Goal: Find specific page/section: Find specific page/section

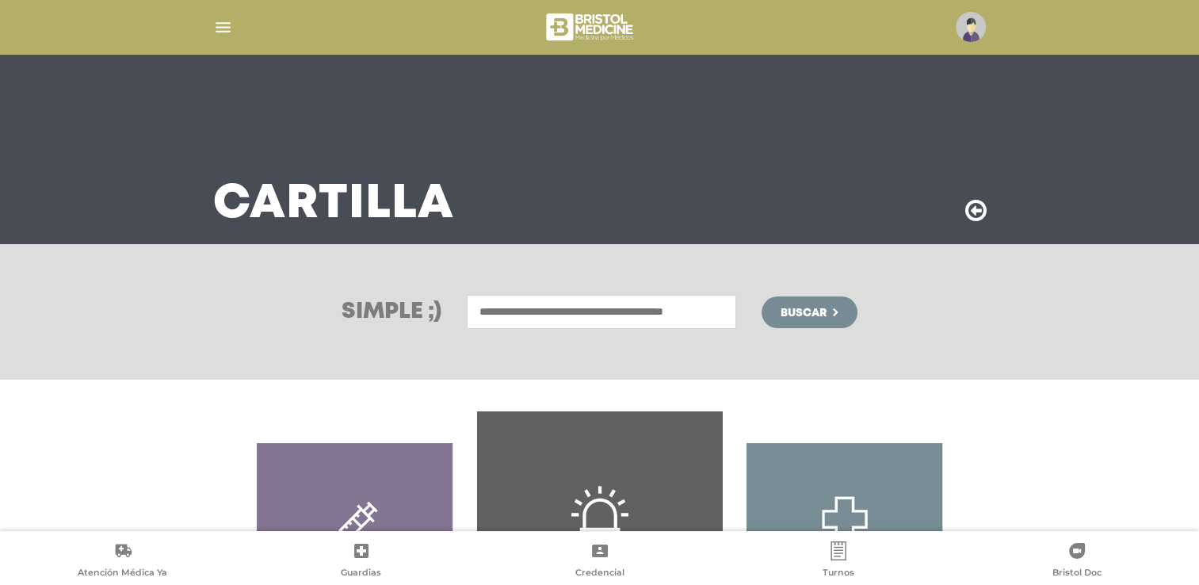
click at [561, 310] on input "text" at bounding box center [601, 312] width 269 height 34
type input "*"
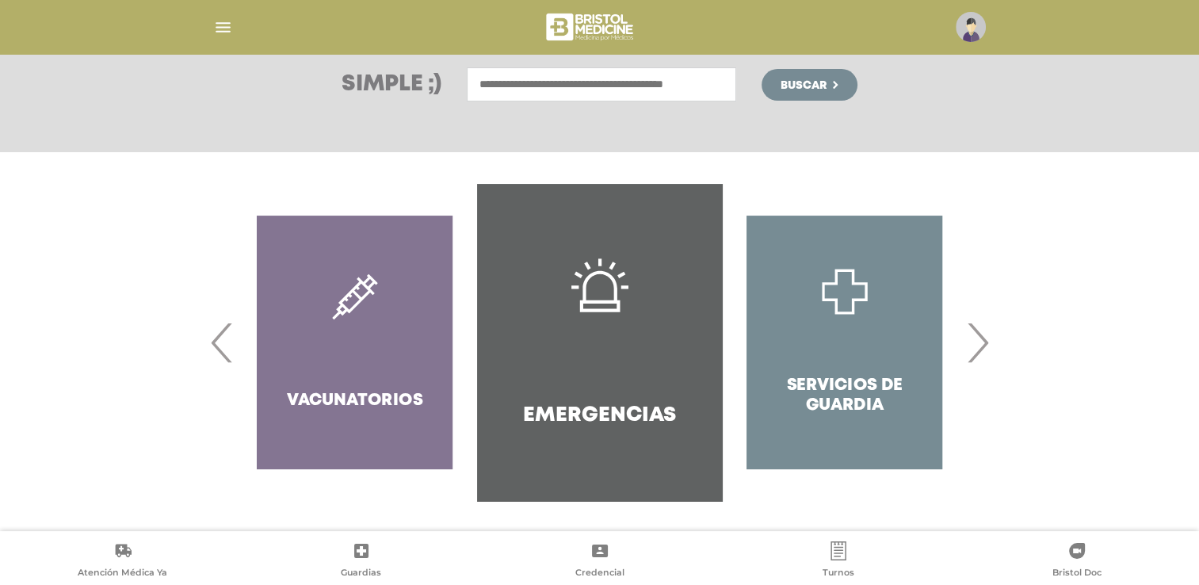
scroll to position [228, 0]
click at [582, 417] on h4 "Emergencias" at bounding box center [599, 414] width 153 height 25
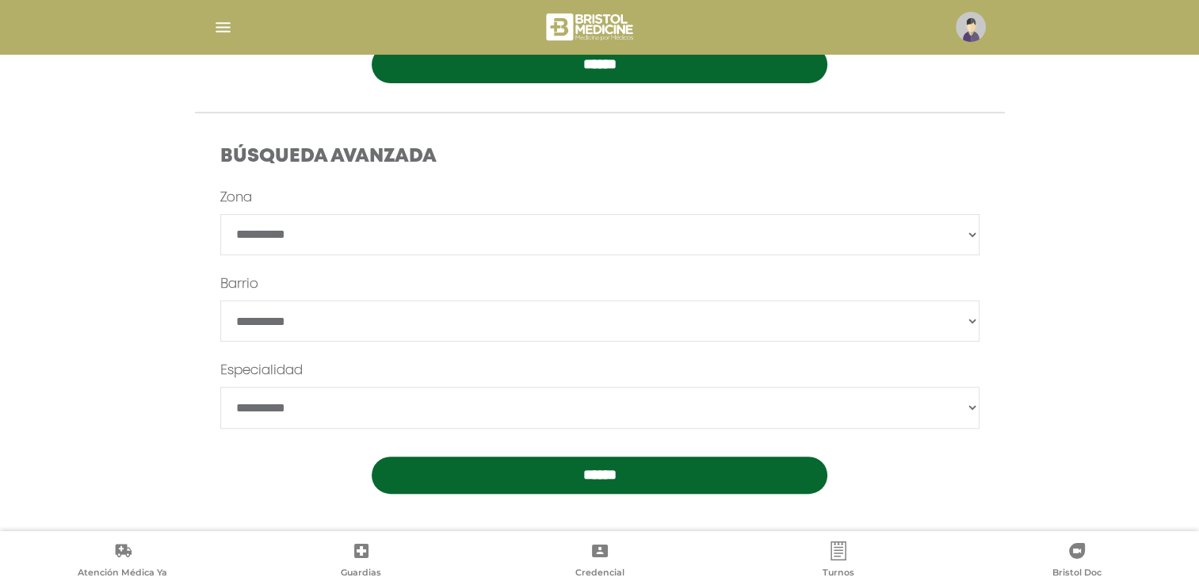
scroll to position [405, 0]
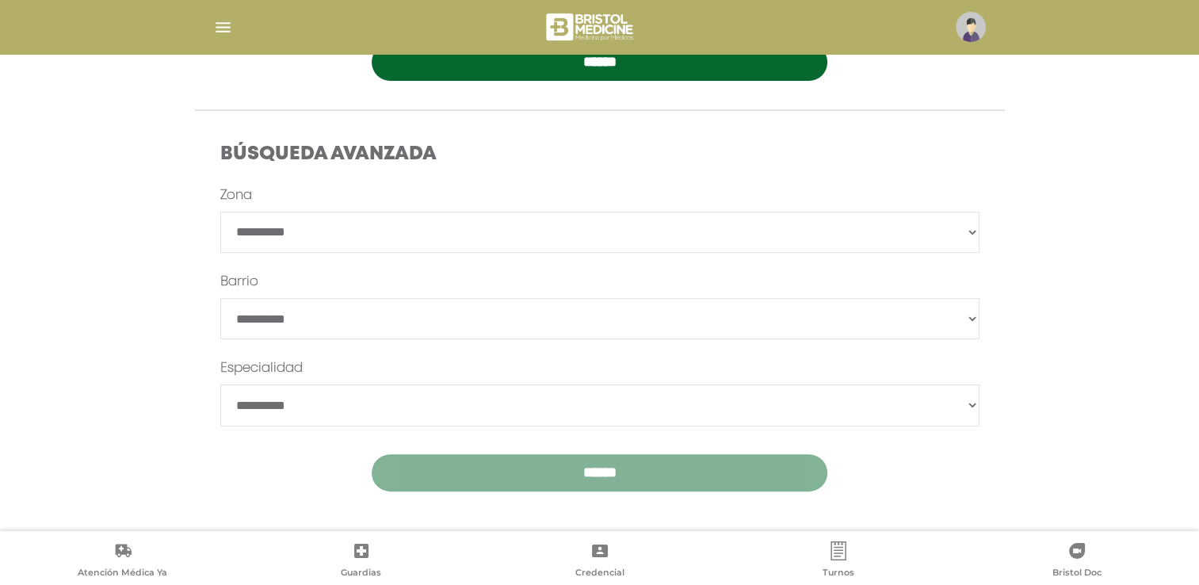
click at [597, 466] on input "******" at bounding box center [600, 472] width 456 height 37
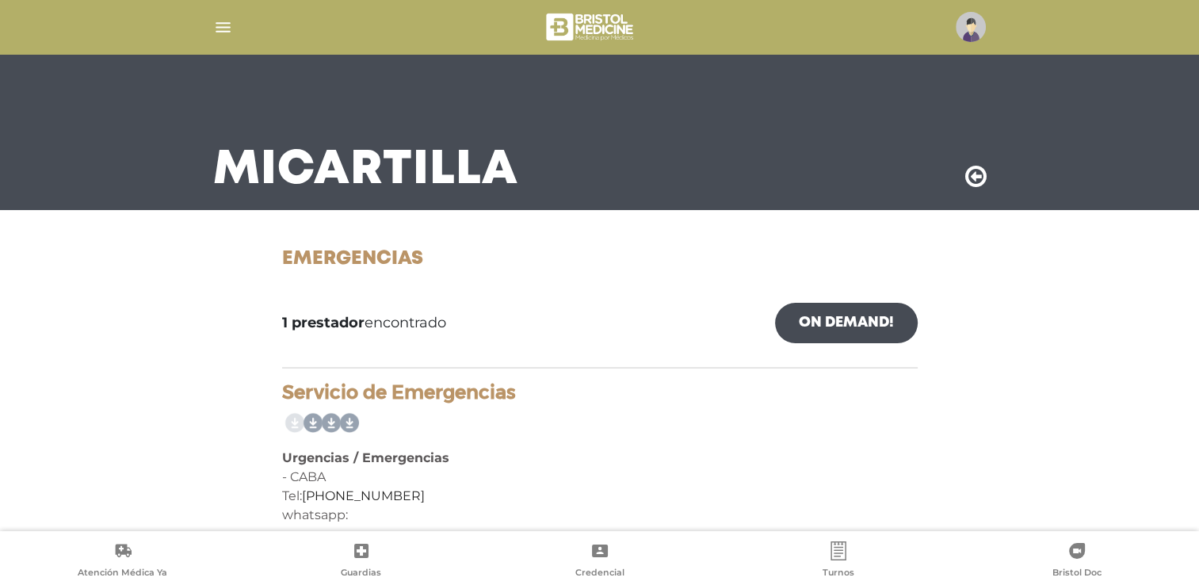
scroll to position [53, 0]
